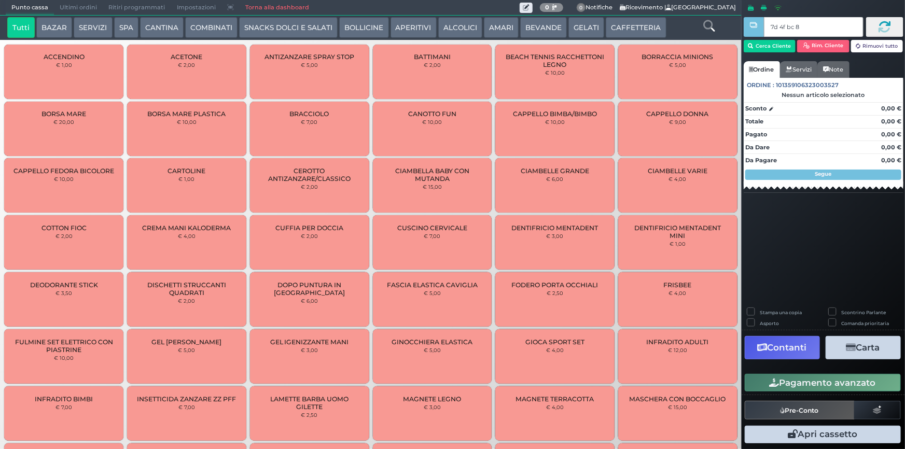
type input "7d 4f bc 8b"
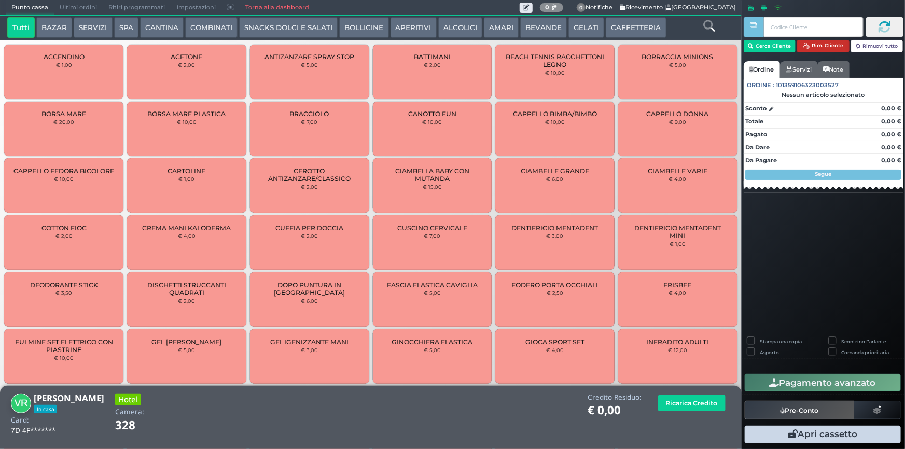
click at [836, 44] on button "Rim. Cliente" at bounding box center [823, 46] width 52 height 12
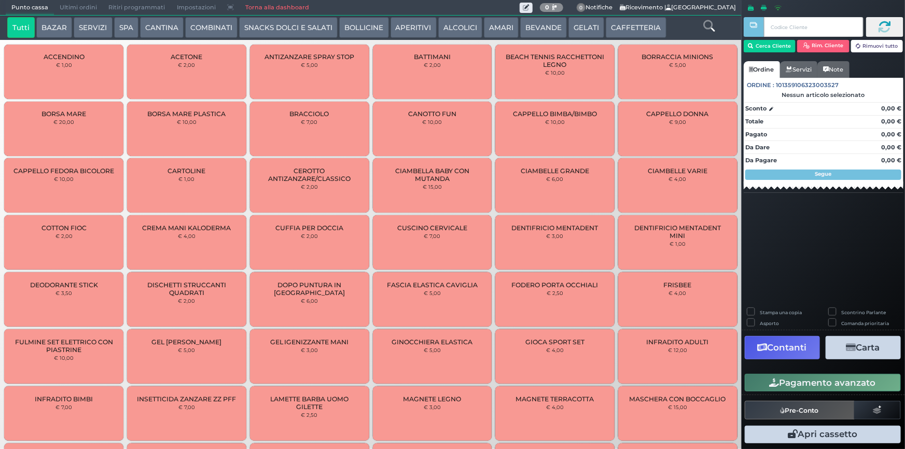
click at [79, 10] on span "Ultimi ordini" at bounding box center [78, 8] width 49 height 15
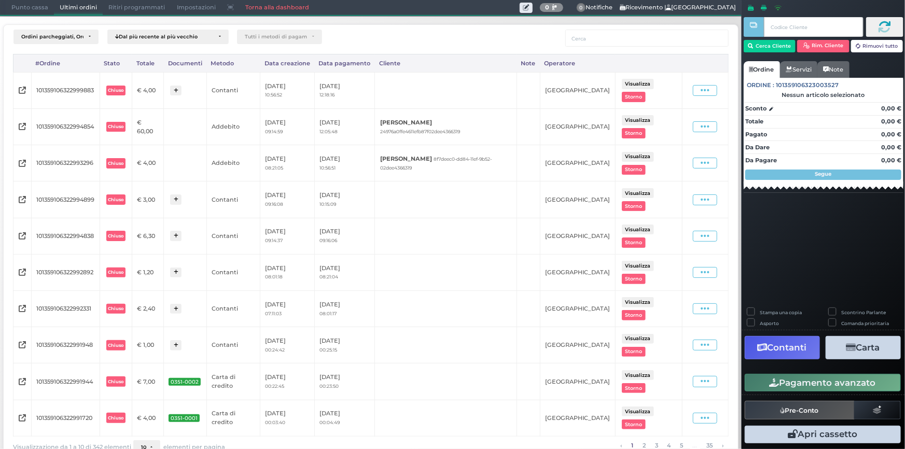
click at [44, 6] on span "Punto cassa" at bounding box center [30, 8] width 48 height 15
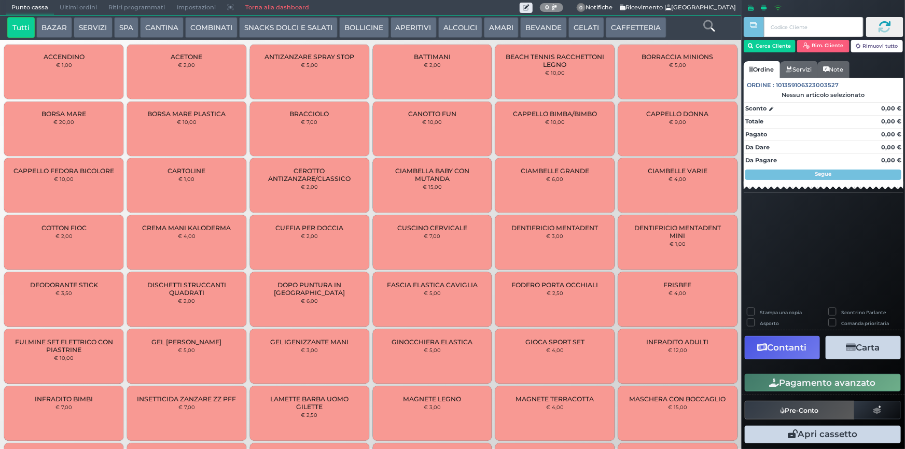
click at [108, 30] on button "SERVIZI" at bounding box center [93, 27] width 38 height 21
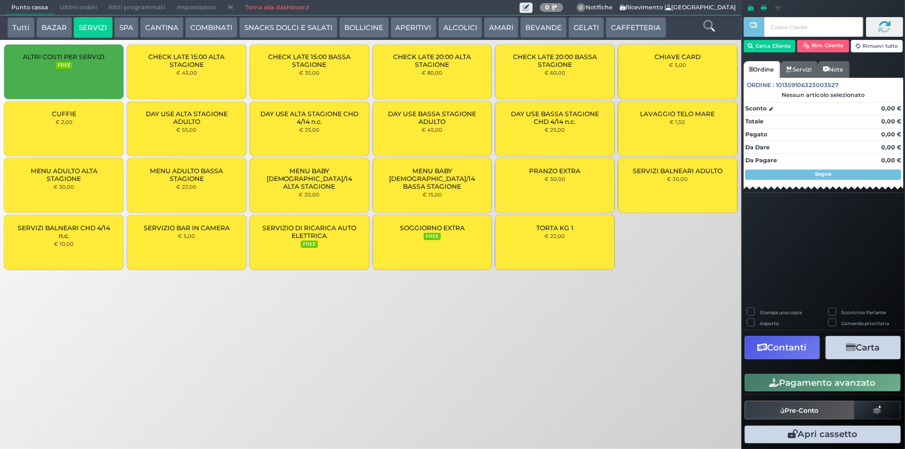
click at [82, 127] on div "CUFFIE € 2,00" at bounding box center [63, 129] width 119 height 54
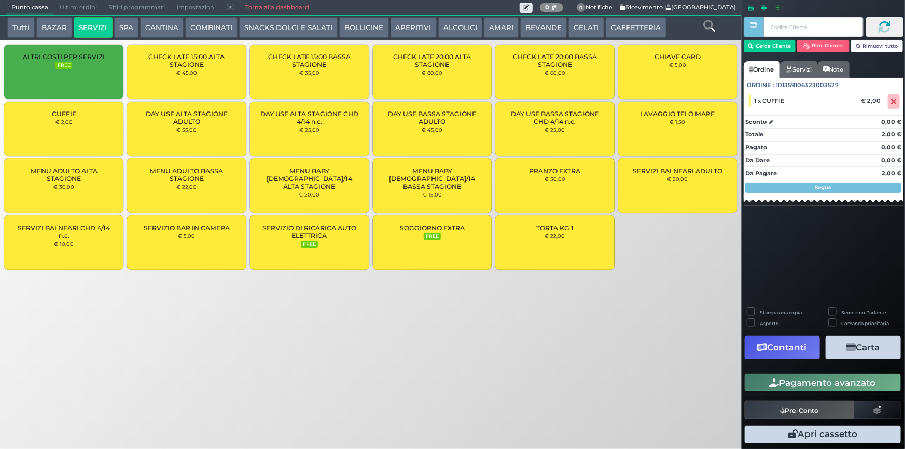
click at [82, 127] on div "CUFFIE € 2,00" at bounding box center [63, 129] width 119 height 54
click at [759, 43] on button "Cerca Cliente" at bounding box center [770, 46] width 52 height 12
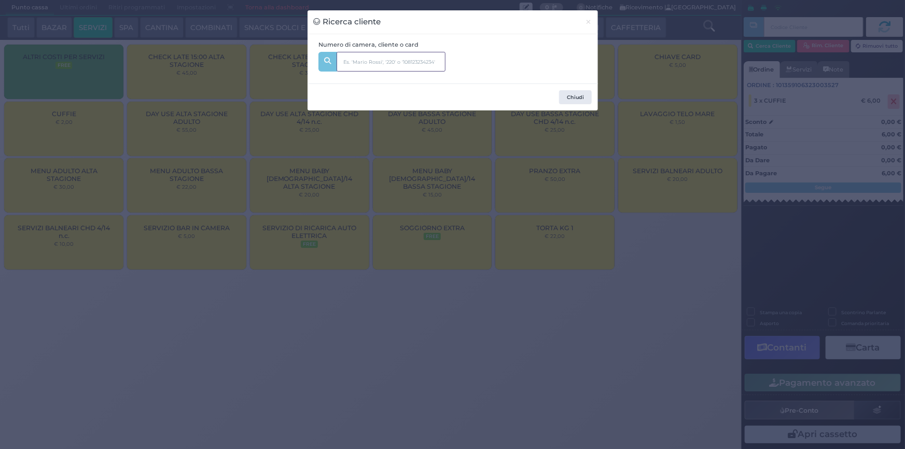
click at [385, 71] on input "text" at bounding box center [391, 62] width 109 height 20
type input "251"
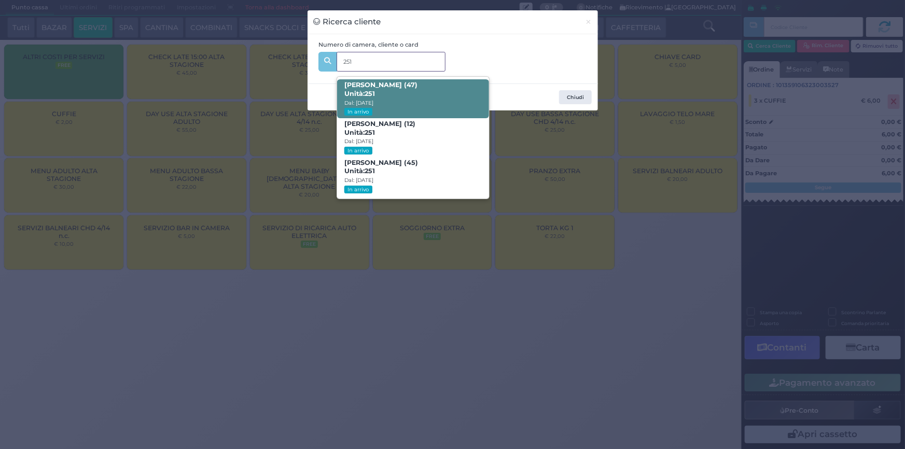
click at [411, 95] on span "[PERSON_NAME] (47) Unità: 251 Dal: [DATE] In arrivo" at bounding box center [413, 98] width 152 height 39
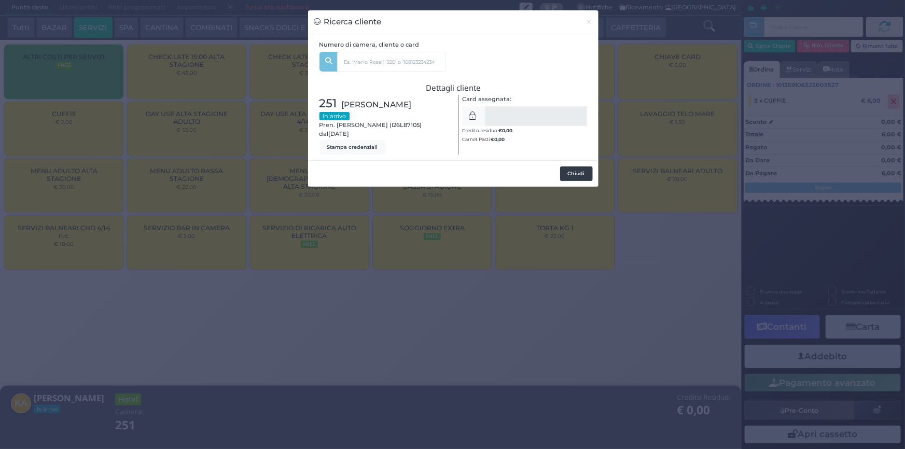
click at [577, 172] on button "Chiudi" at bounding box center [576, 173] width 33 height 15
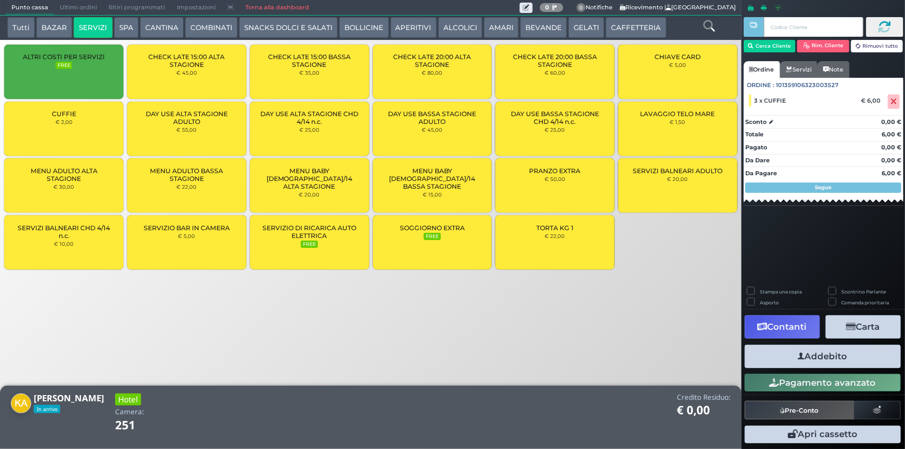
click at [797, 355] on button "Addebito" at bounding box center [823, 356] width 156 height 23
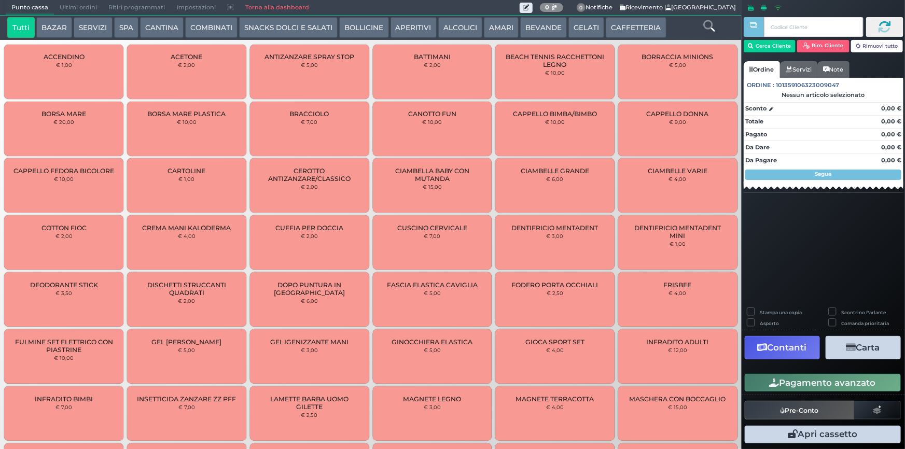
click at [291, 25] on button "SNACKS DOLCI E SALATI" at bounding box center [288, 27] width 99 height 21
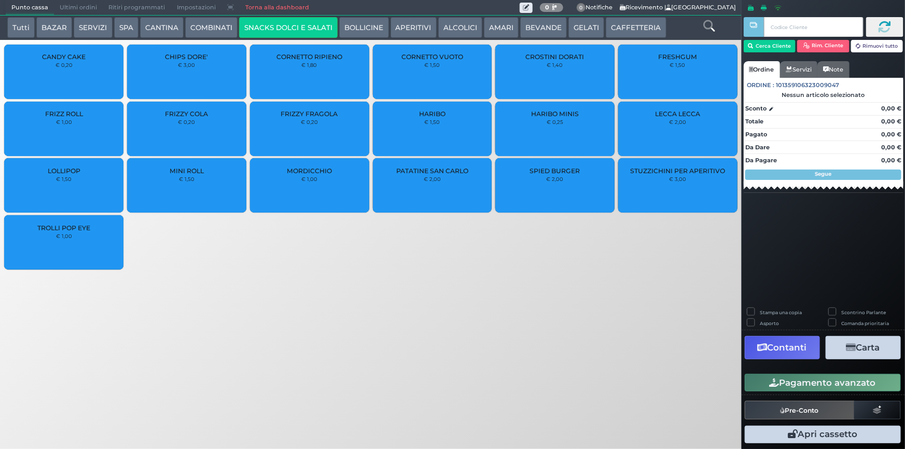
click at [104, 193] on div "LOLLIPOP € 1,50" at bounding box center [63, 185] width 119 height 54
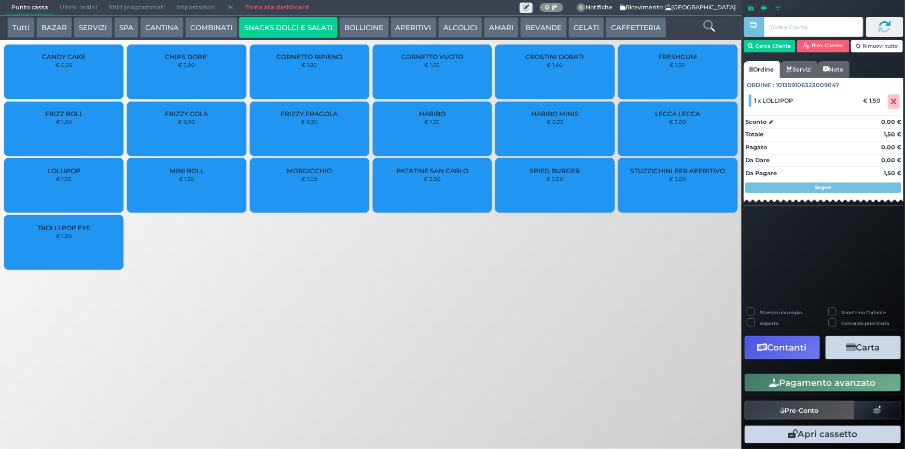
drag, startPoint x: 834, startPoint y: 391, endPoint x: 438, endPoint y: 342, distance: 398.7
click at [529, 384] on div "Punto cassa Mappa Ultimi ordini Delivery Ritiri programmati Impostazioni Torna …" at bounding box center [452, 224] width 905 height 449
click at [57, 185] on div "LOLLIPOP € 1,50" at bounding box center [63, 185] width 119 height 54
click at [876, 384] on button "Pagamento avanzato" at bounding box center [823, 383] width 156 height 18
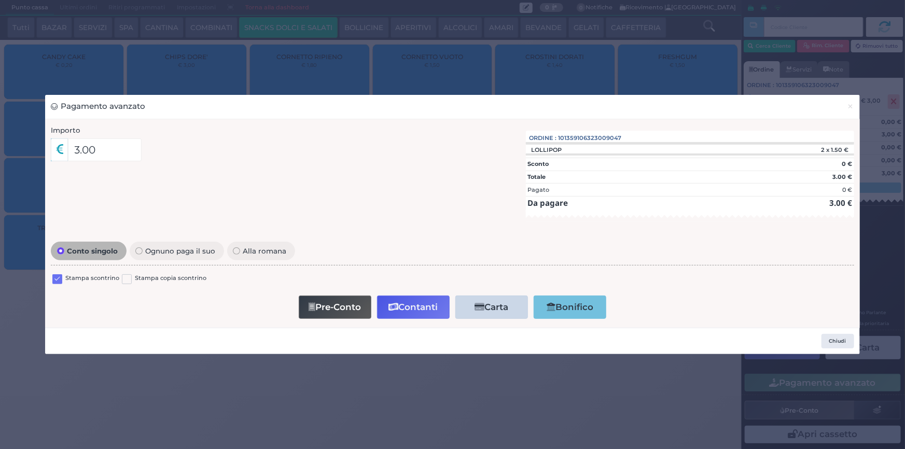
click at [57, 282] on label at bounding box center [57, 279] width 10 height 10
click at [0, 0] on input "checkbox" at bounding box center [0, 0] width 0 height 0
click at [424, 313] on button "Contanti" at bounding box center [413, 307] width 73 height 23
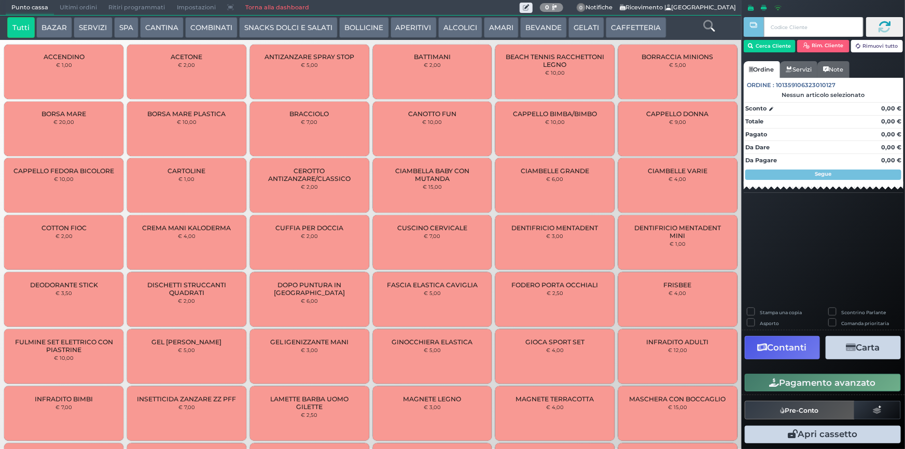
click at [68, 8] on span "Ultimi ordini" at bounding box center [78, 8] width 49 height 15
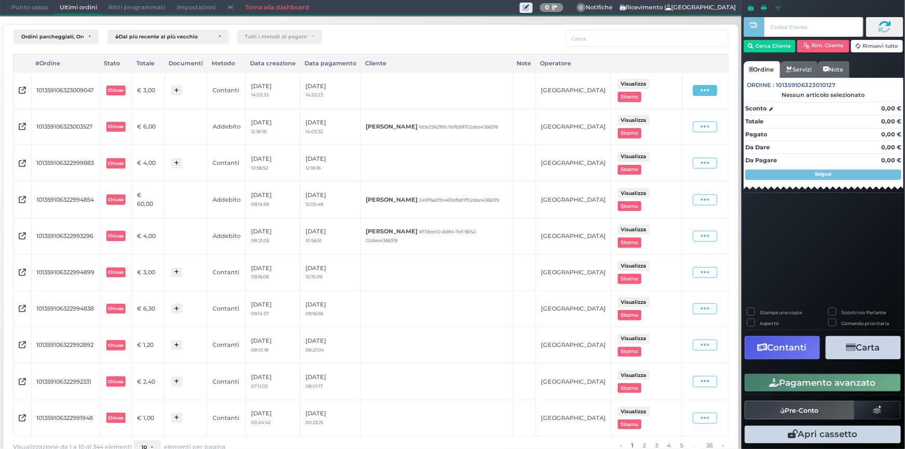
click at [693, 92] on span at bounding box center [705, 90] width 24 height 11
click at [675, 124] on span "Ristampa Pre-Conto" at bounding box center [683, 121] width 43 height 18
